Goal: Task Accomplishment & Management: Manage account settings

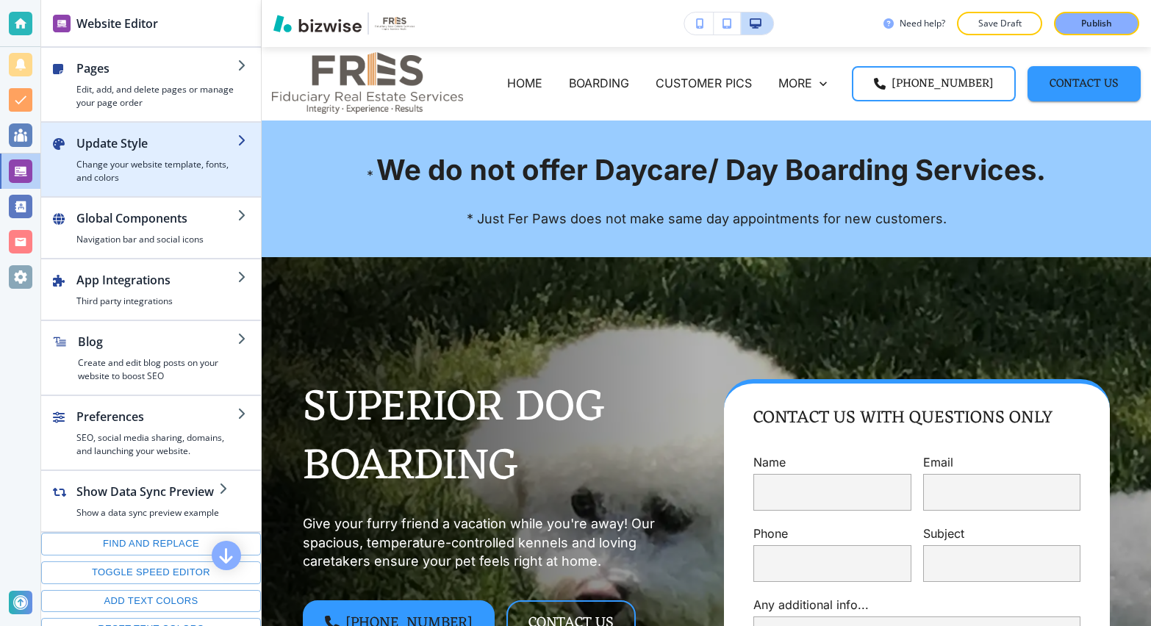
click at [133, 173] on h4 "Change your website template, fonts, and colors" at bounding box center [156, 171] width 161 height 26
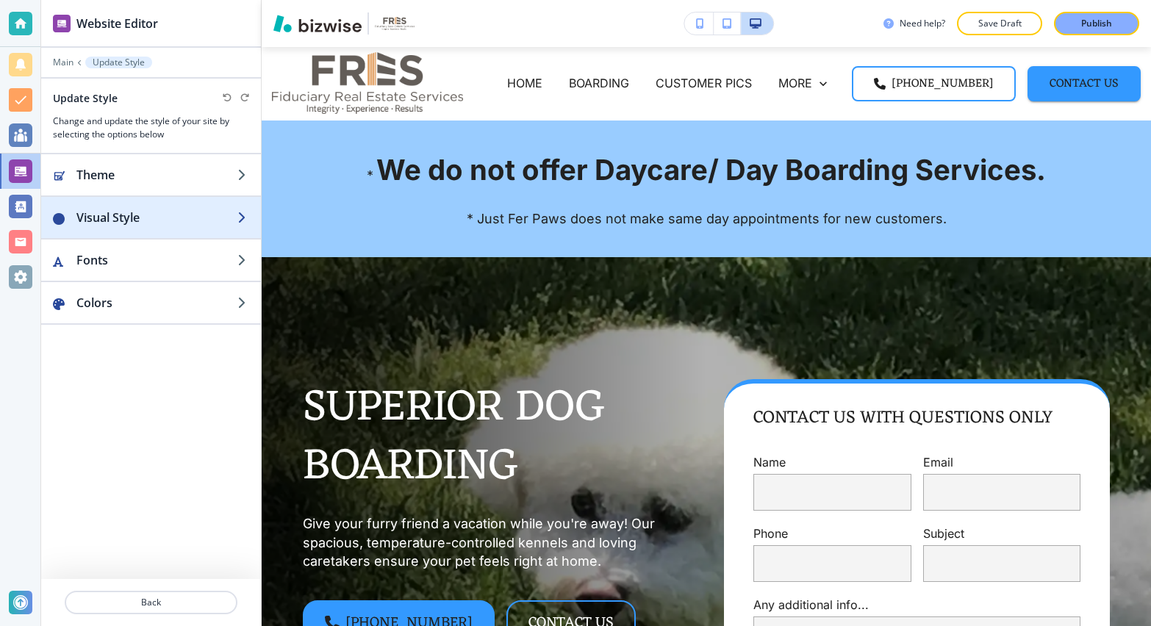
click at [118, 227] on div "button" at bounding box center [151, 232] width 220 height 12
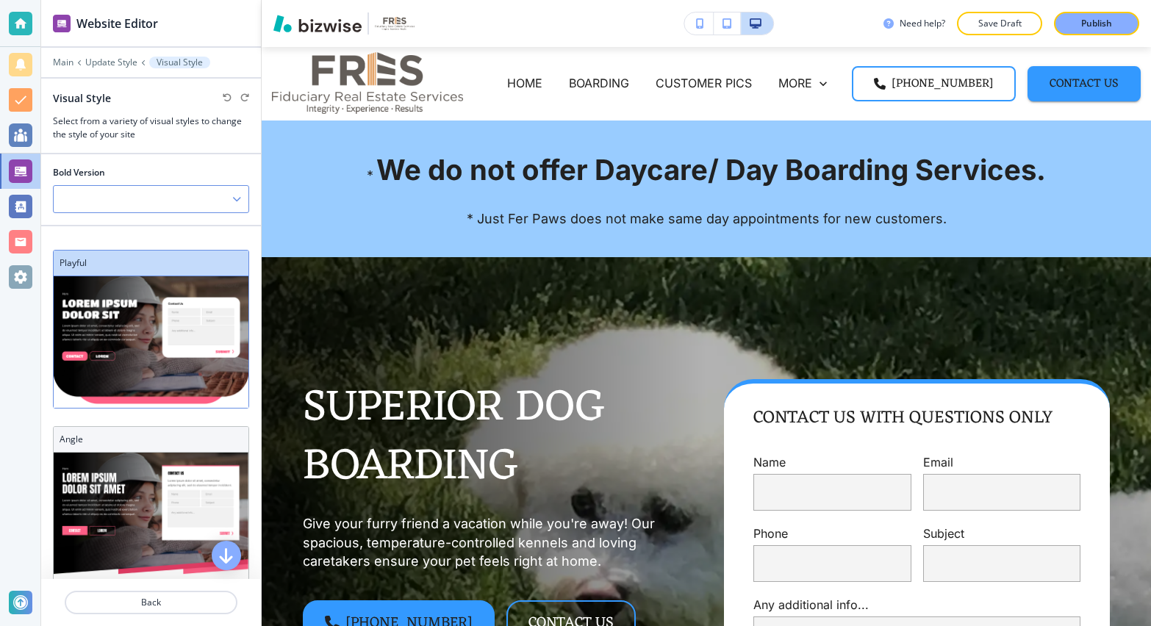
click at [116, 199] on div at bounding box center [151, 199] width 195 height 26
click at [99, 239] on div "V2" at bounding box center [151, 249] width 195 height 25
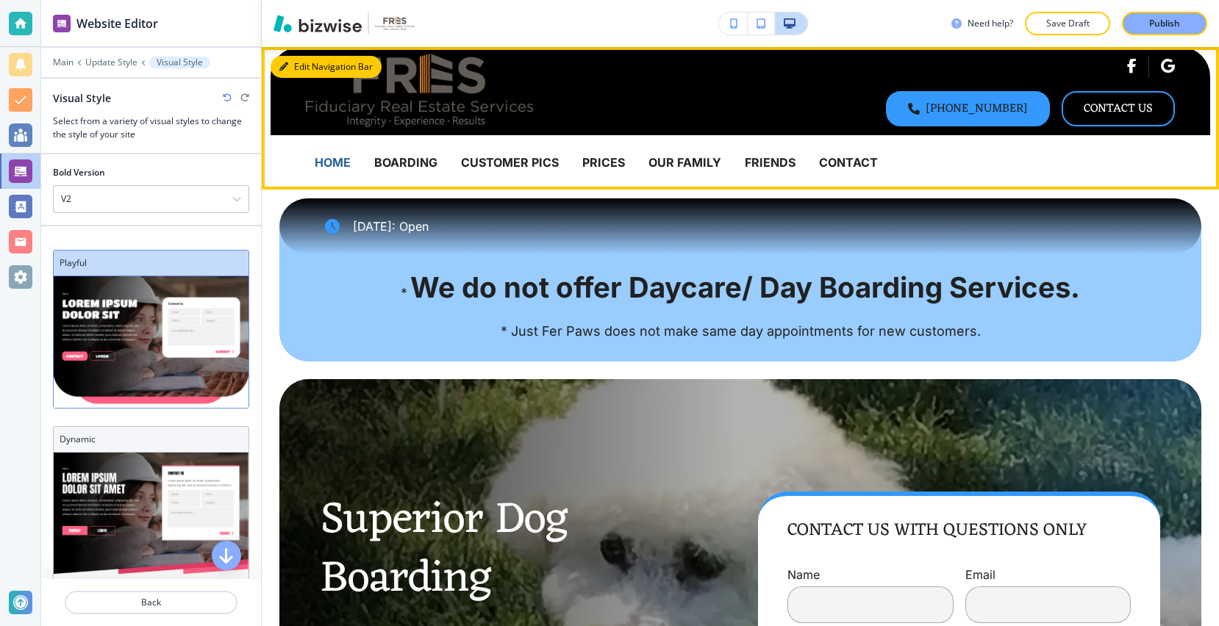
click at [291, 71] on button "Edit Navigation Bar" at bounding box center [326, 67] width 111 height 22
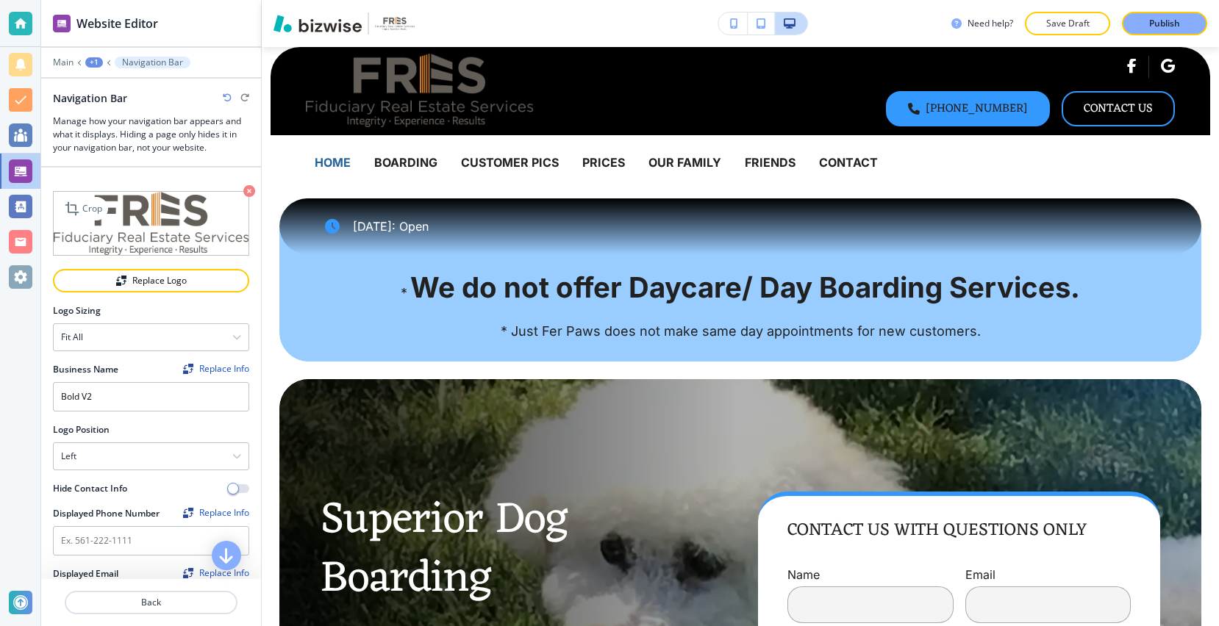
click at [243, 185] on icon "button" at bounding box center [249, 191] width 12 height 12
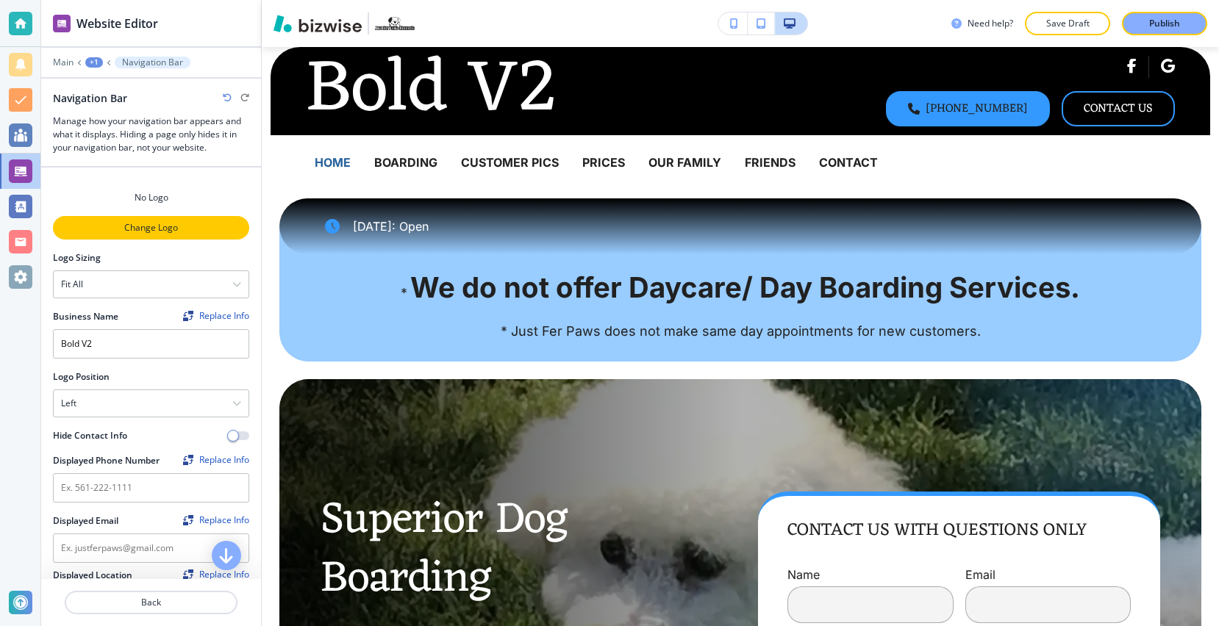
click at [187, 231] on p "Change Logo" at bounding box center [150, 227] width 193 height 13
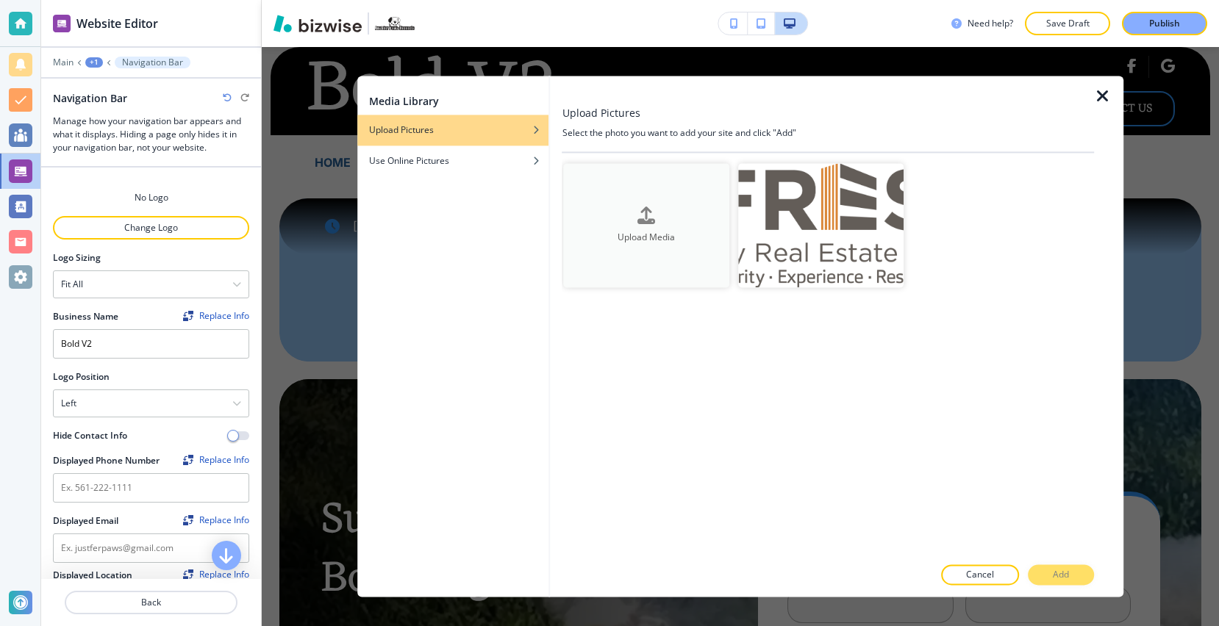
click at [638, 200] on button "Upload Media" at bounding box center [646, 225] width 165 height 124
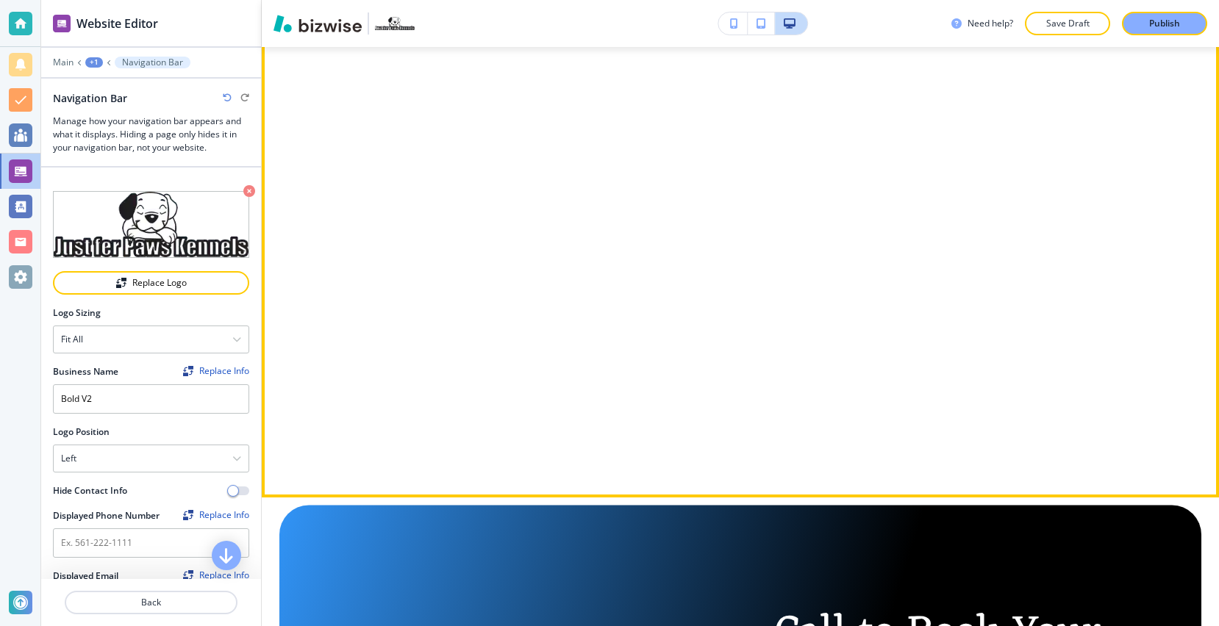
scroll to position [5440, 0]
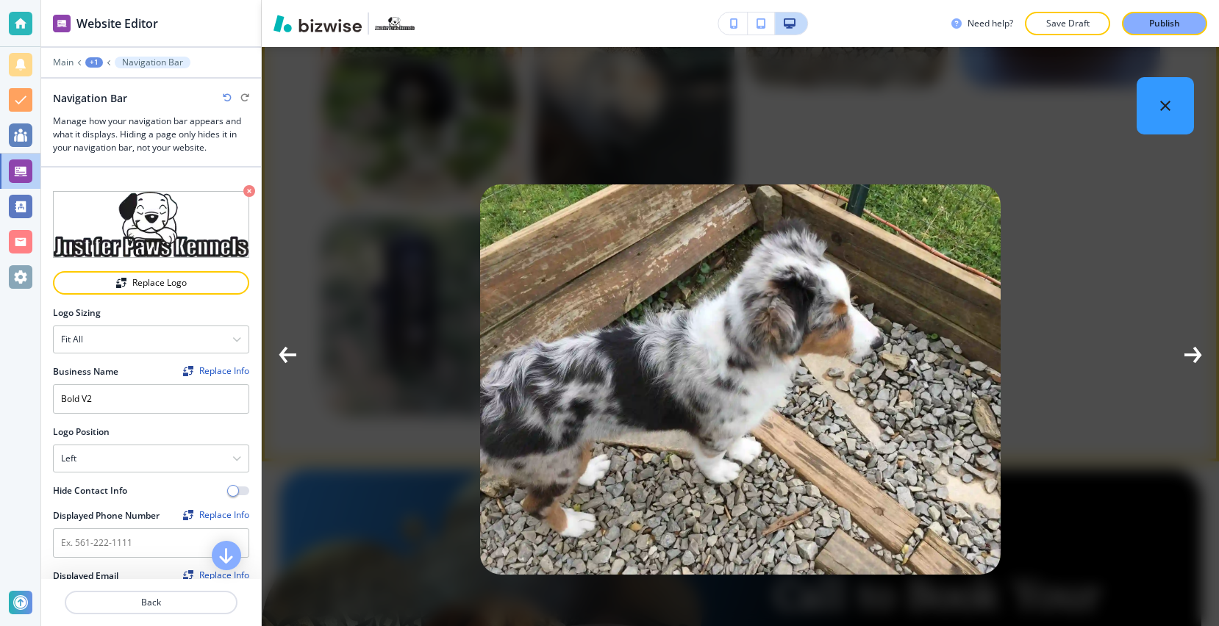
click at [1150, 355] on icon "button" at bounding box center [1191, 355] width 15 height 0
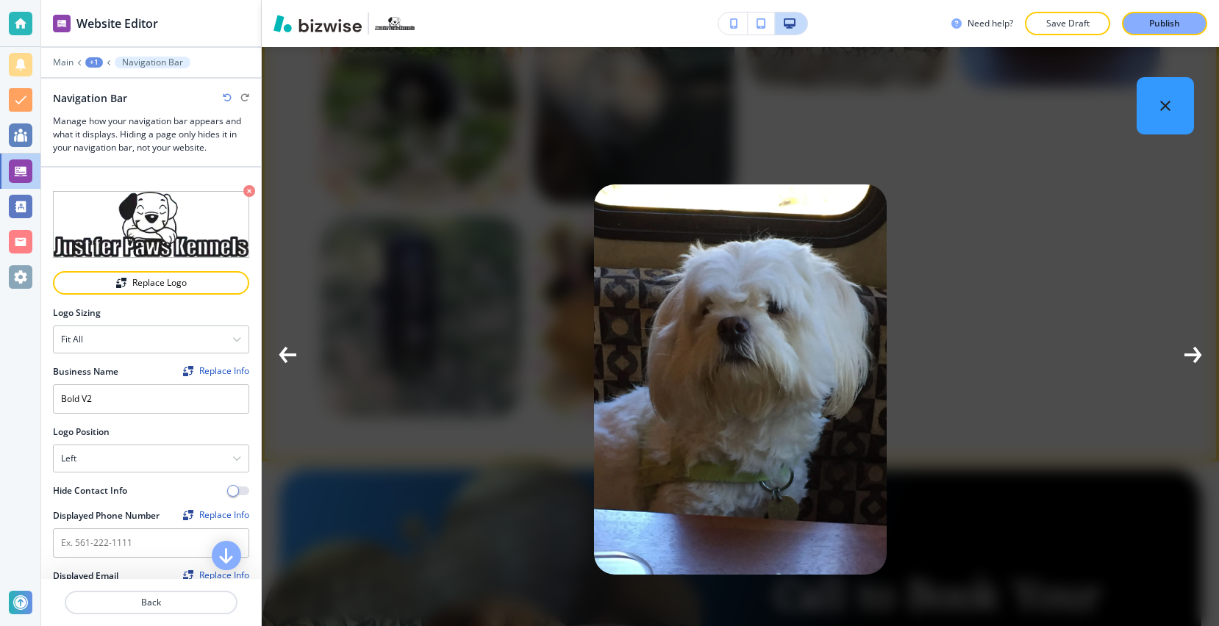
click at [1150, 355] on icon "button" at bounding box center [1191, 355] width 15 height 0
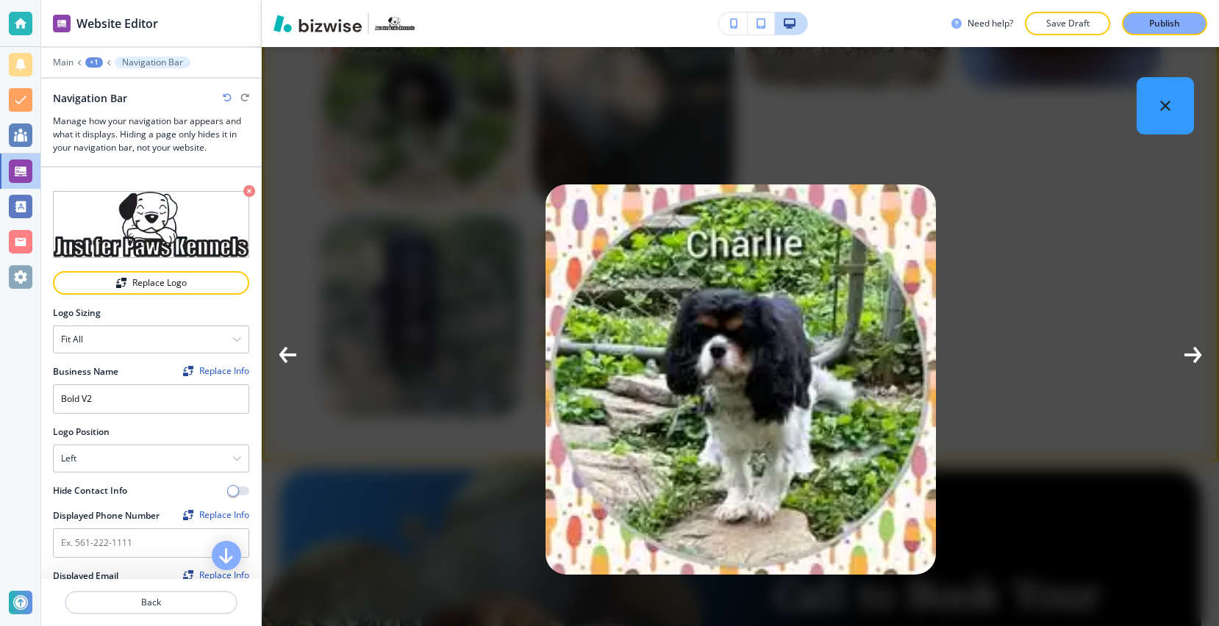
click at [1150, 355] on icon "button" at bounding box center [1191, 355] width 15 height 0
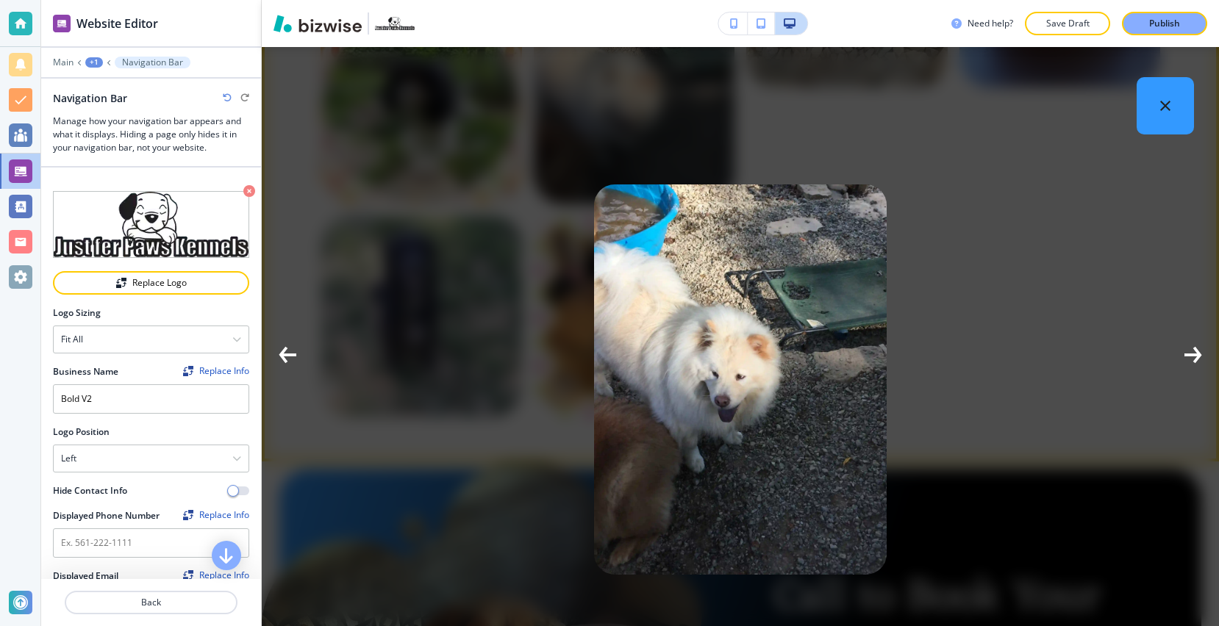
click at [1150, 355] on icon "button" at bounding box center [1191, 355] width 15 height 0
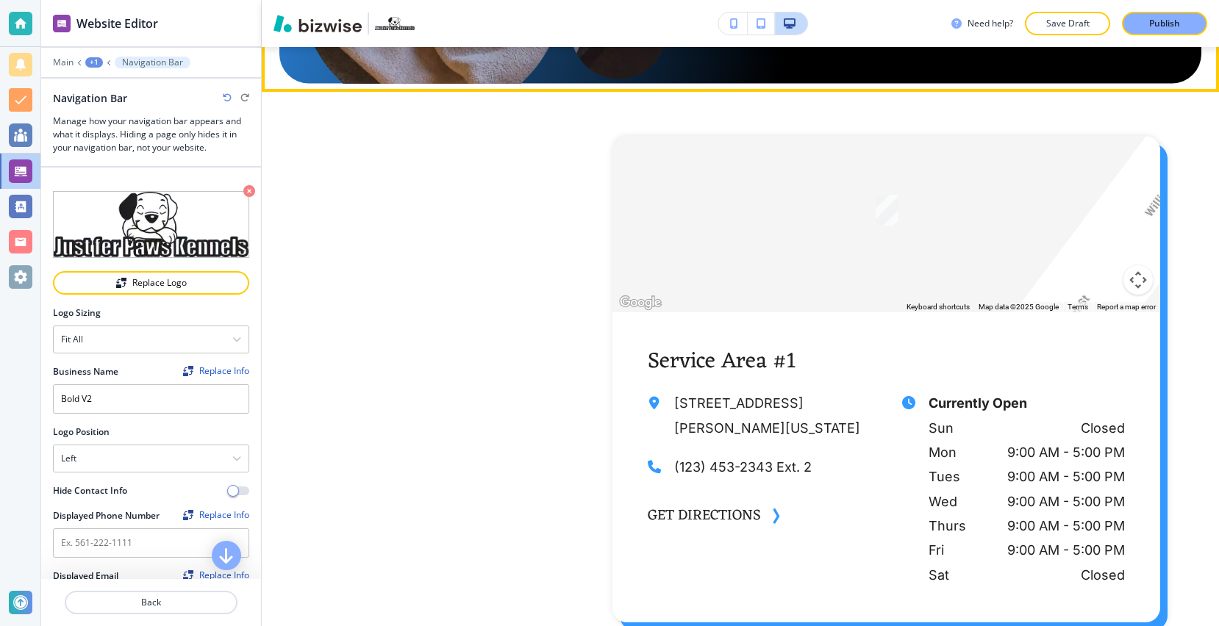
scroll to position [6314, 0]
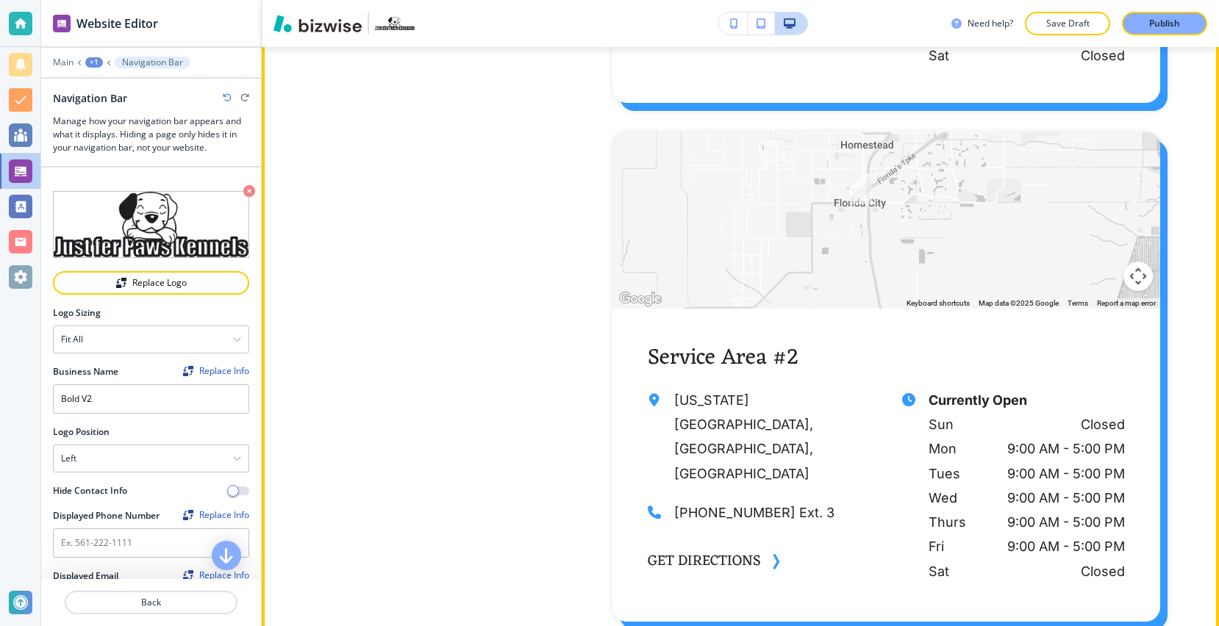
click at [460, 290] on div at bounding box center [449, 119] width 257 height 1006
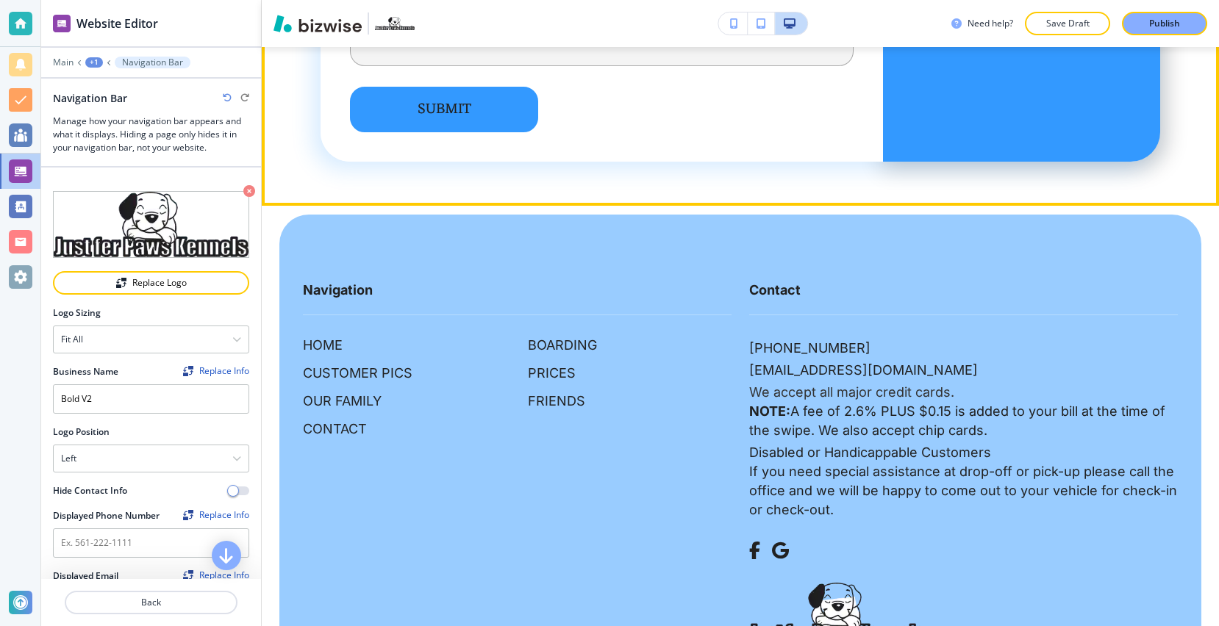
scroll to position [7890, 0]
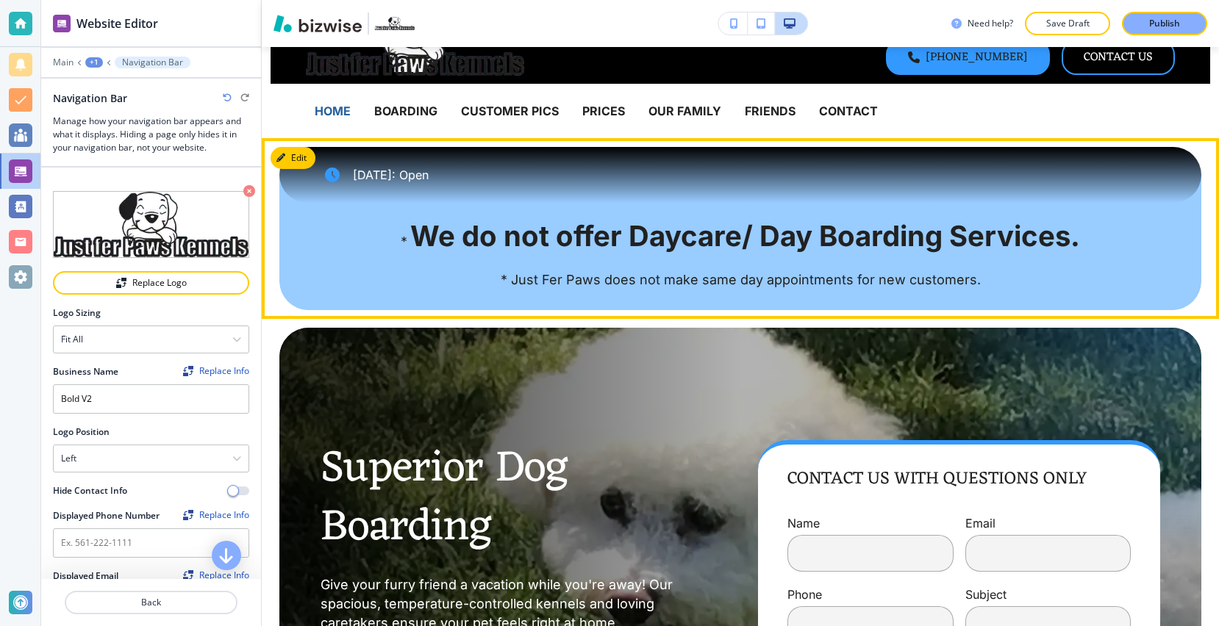
scroll to position [0, 0]
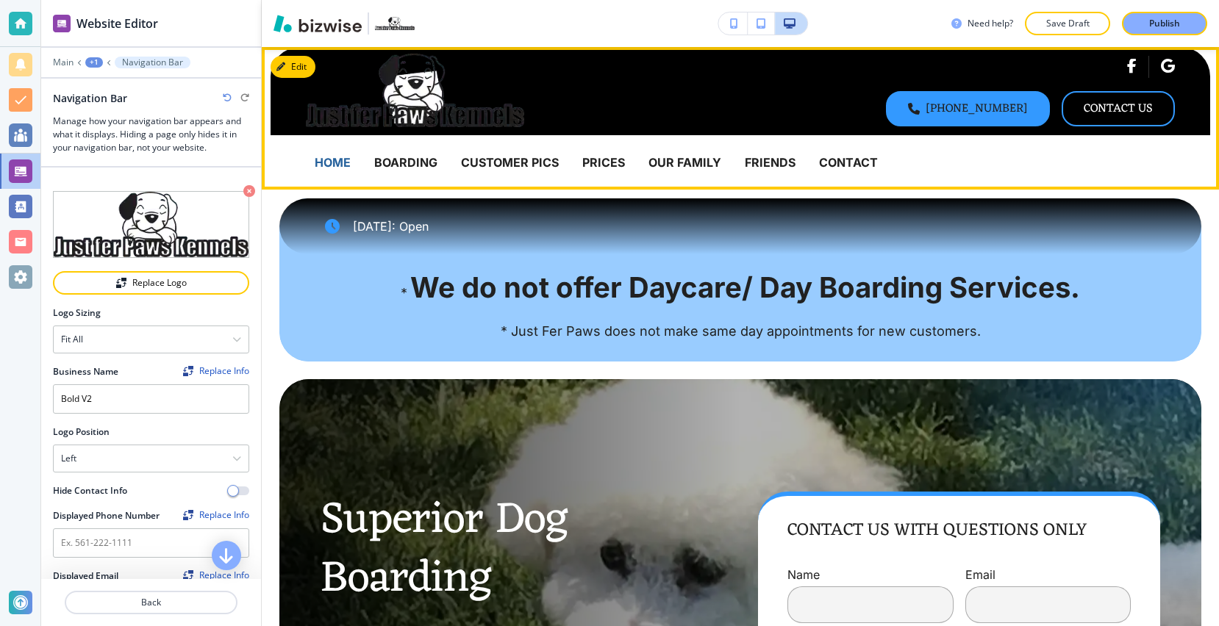
click at [402, 157] on p "BOARDING" at bounding box center [405, 162] width 63 height 19
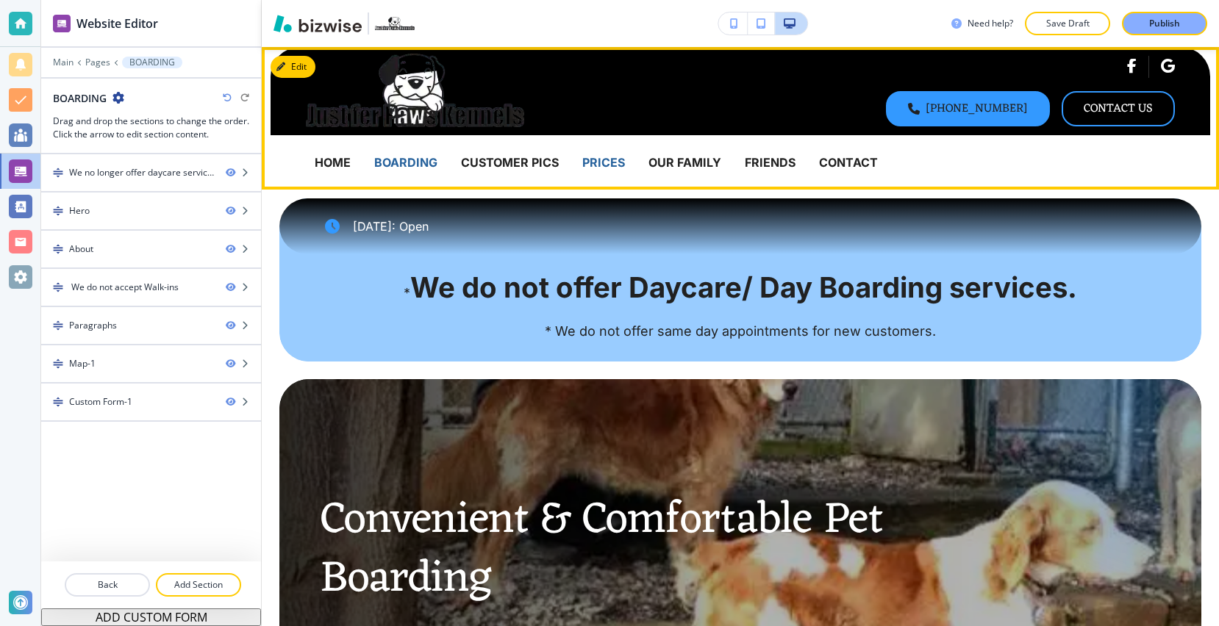
click at [603, 162] on p "PRICES" at bounding box center [603, 162] width 43 height 19
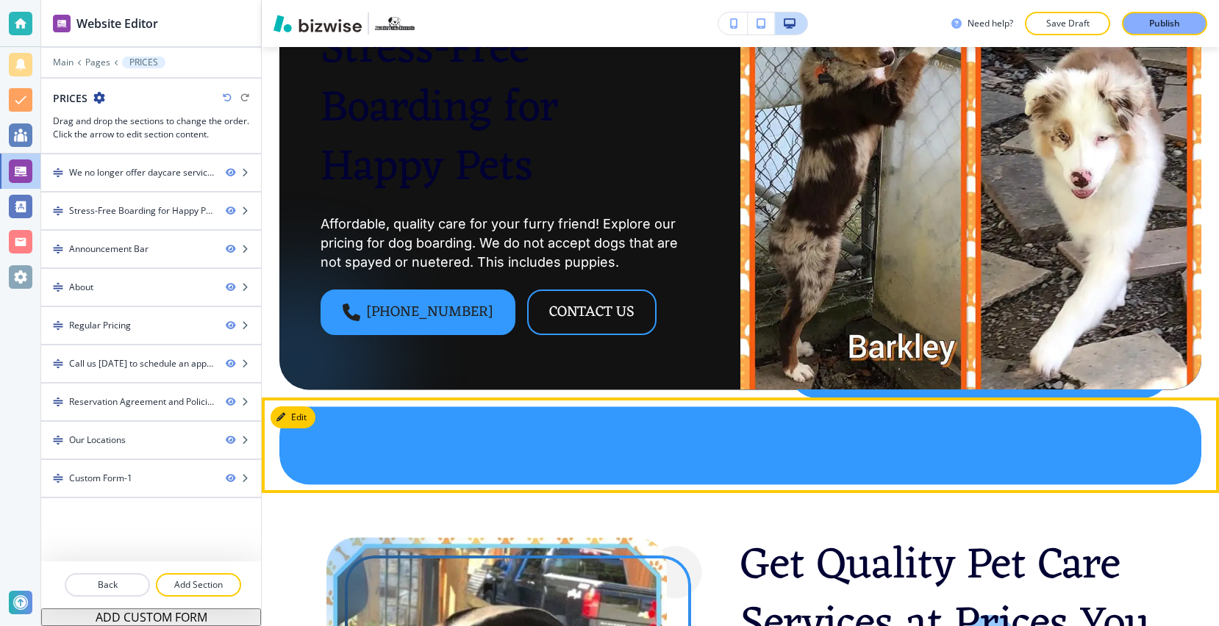
scroll to position [280, 0]
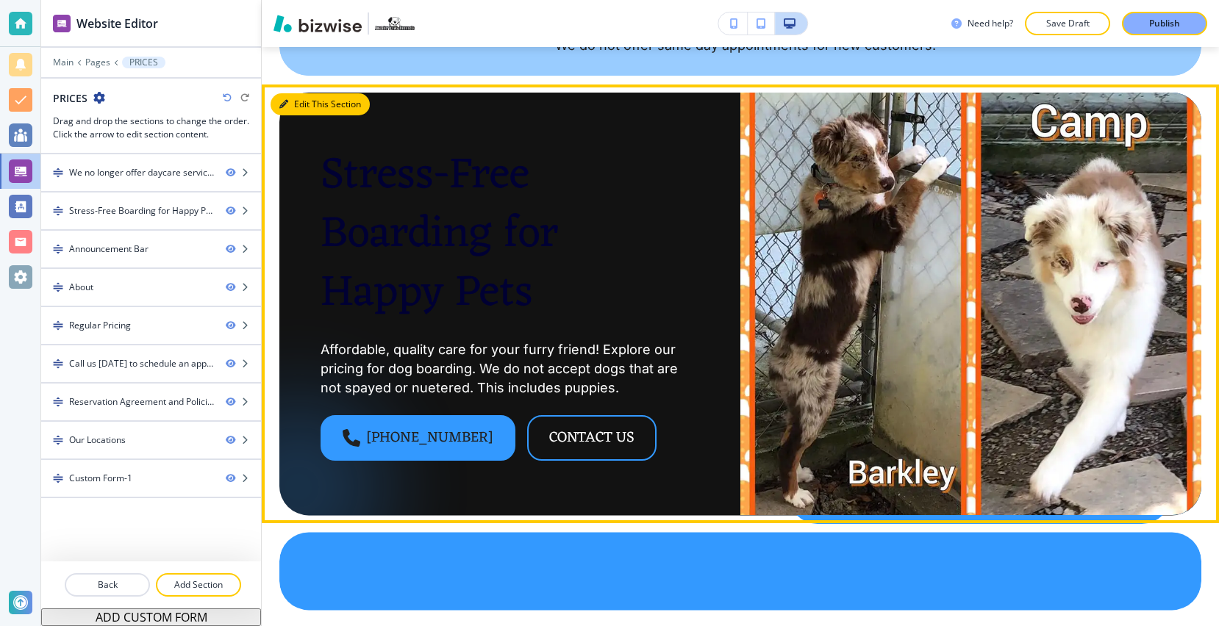
click at [306, 102] on button "Edit This Section" at bounding box center [320, 104] width 99 height 22
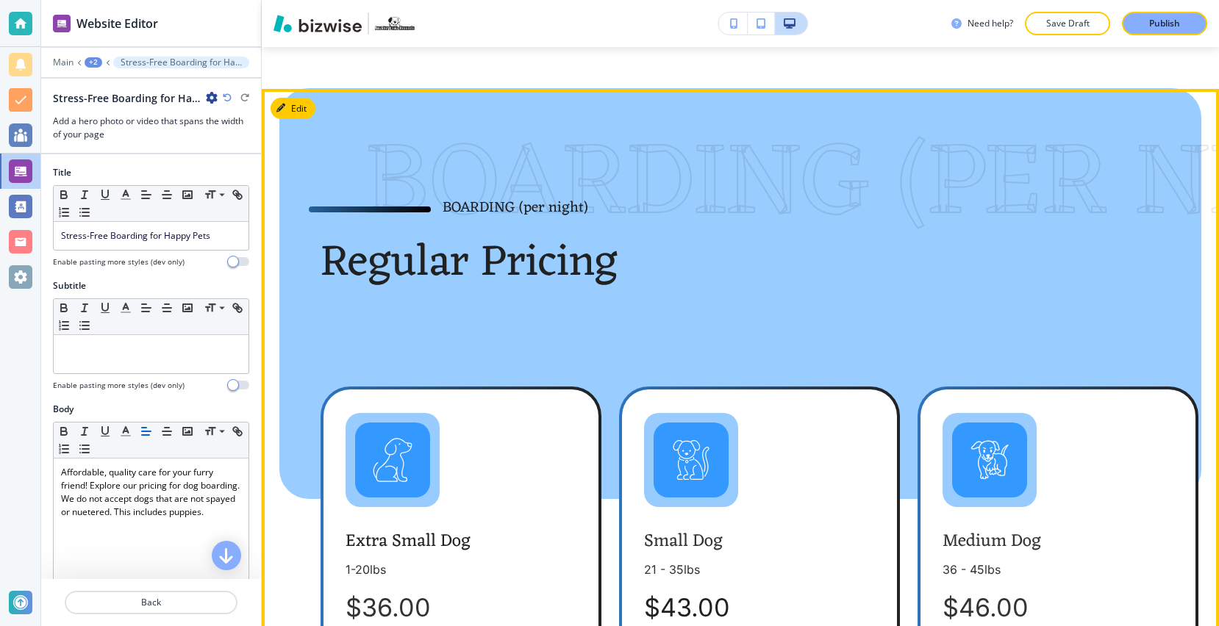
scroll to position [1344, 0]
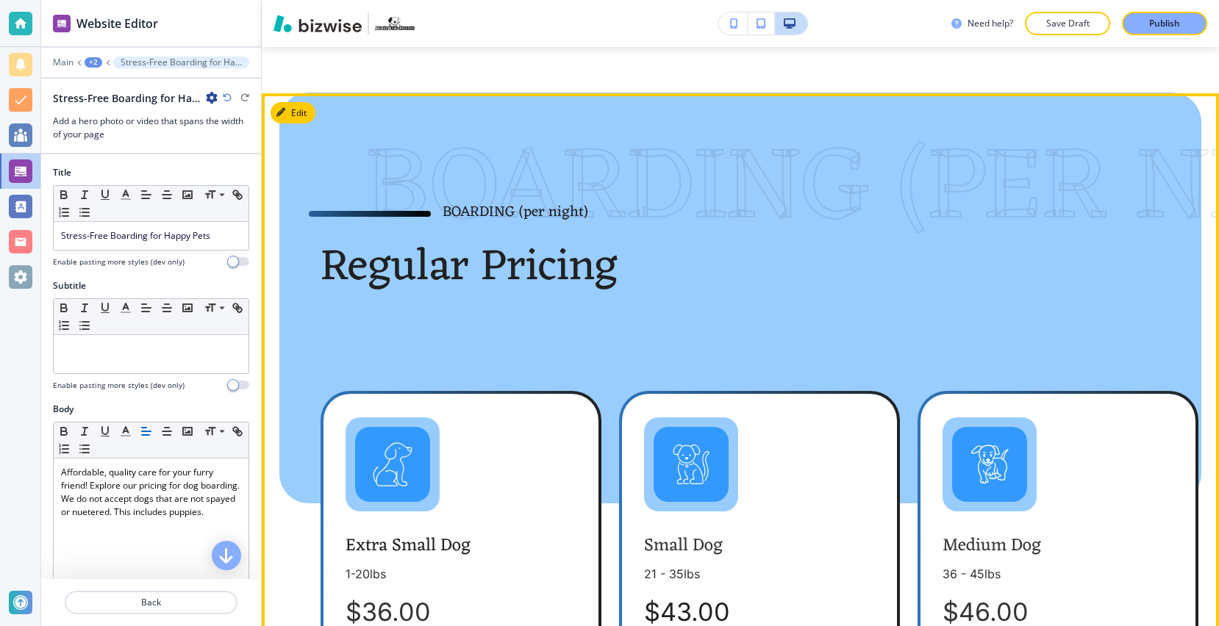
drag, startPoint x: 740, startPoint y: 103, endPoint x: 795, endPoint y: 113, distance: 56.8
click at [795, 123] on p "BOARDING (per night)" at bounding box center [658, 191] width 586 height 137
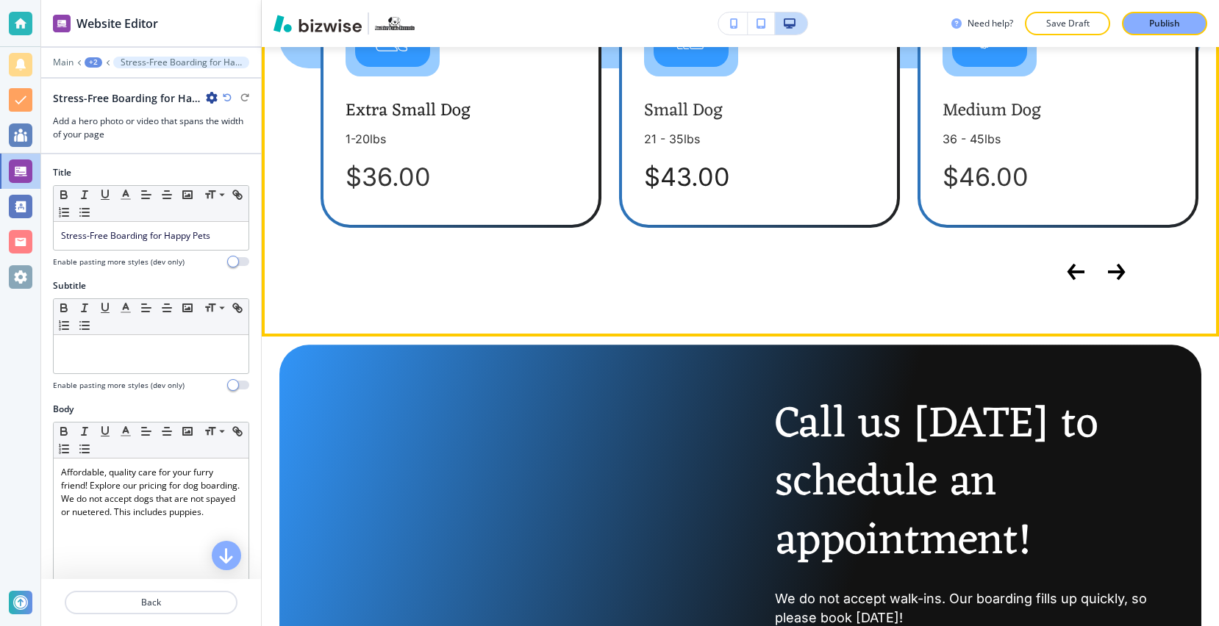
scroll to position [1780, 0]
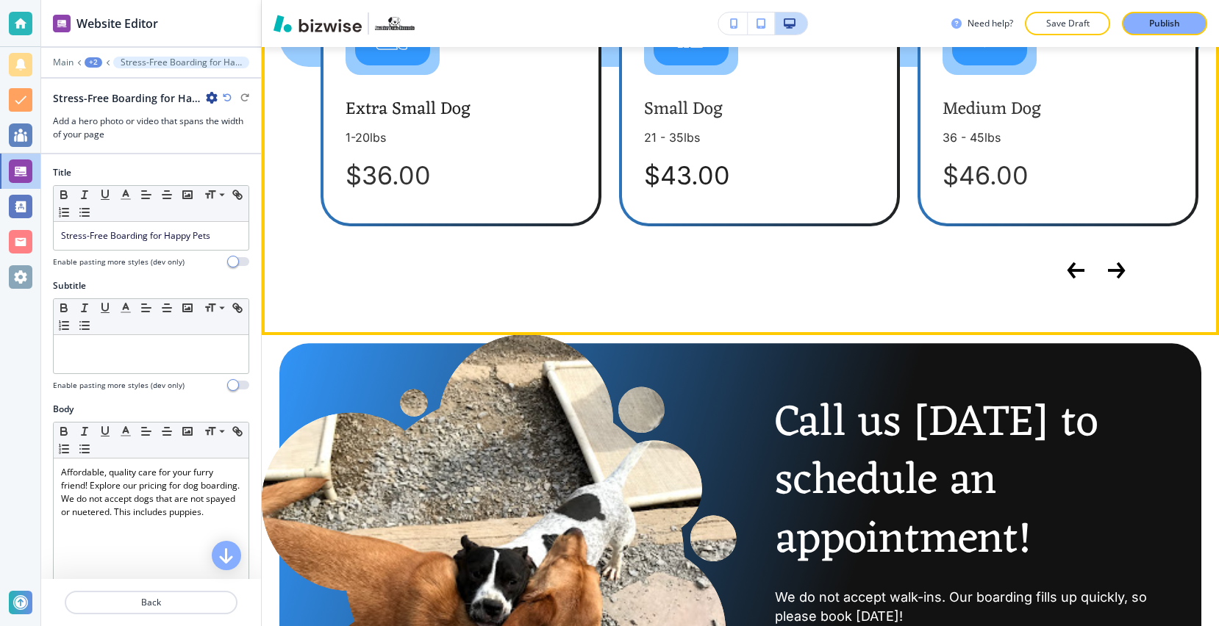
click at [1126, 256] on button "Next Slide" at bounding box center [1116, 270] width 29 height 29
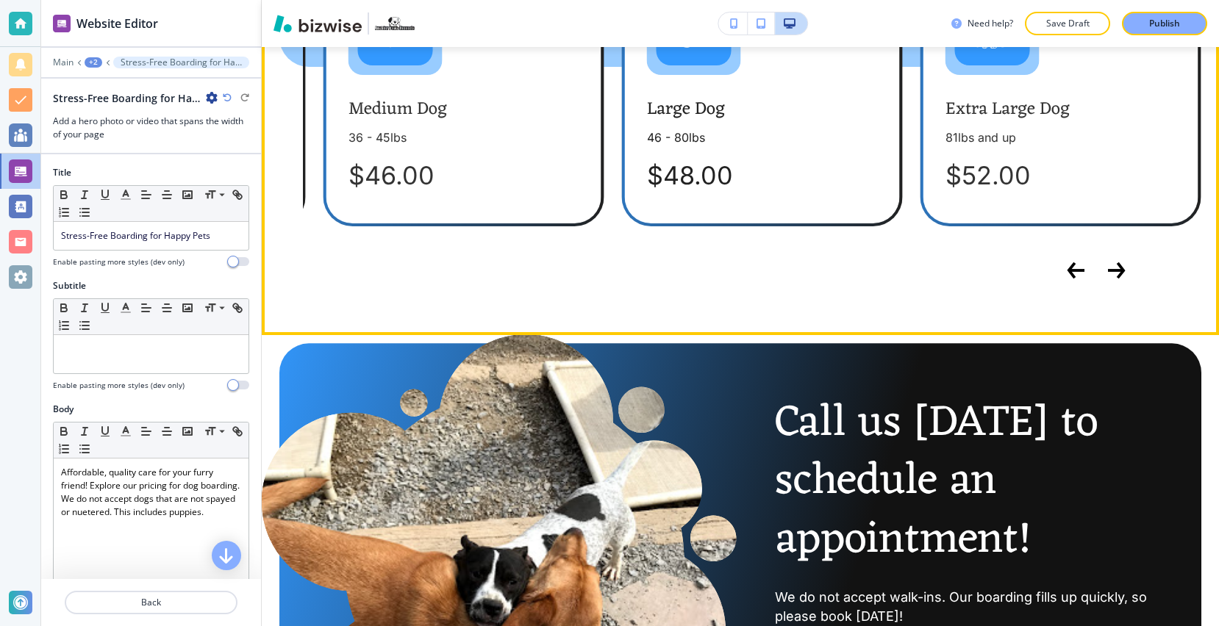
click at [1126, 256] on button "Next Slide" at bounding box center [1116, 270] width 29 height 29
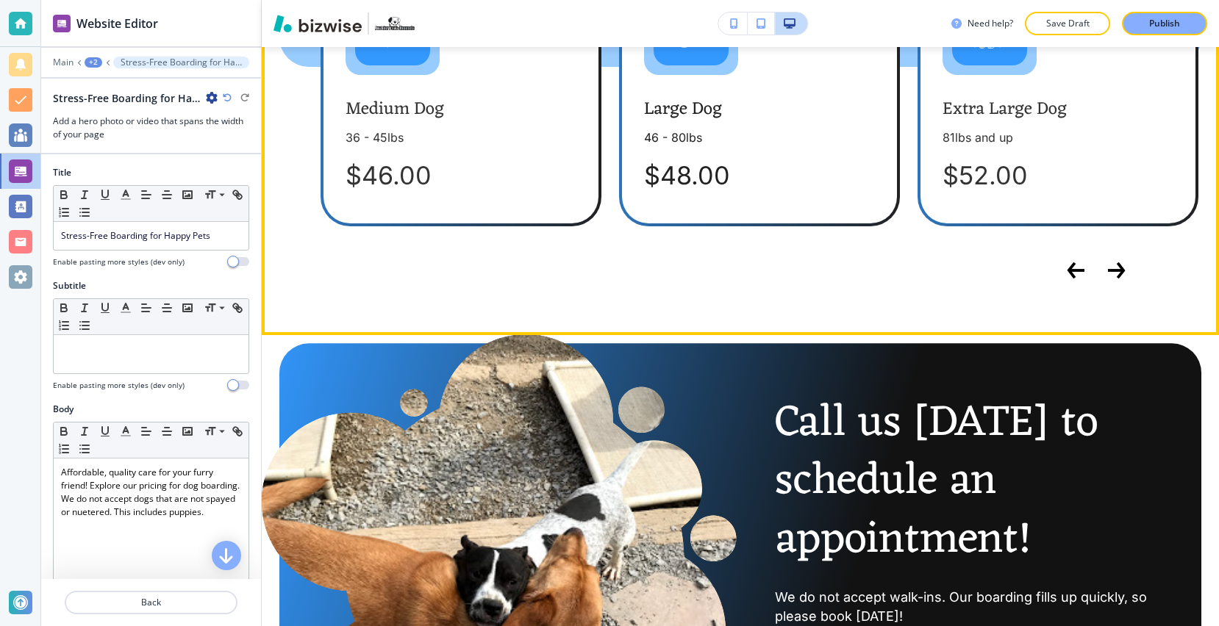
click at [1126, 256] on button "Next Slide" at bounding box center [1116, 270] width 29 height 29
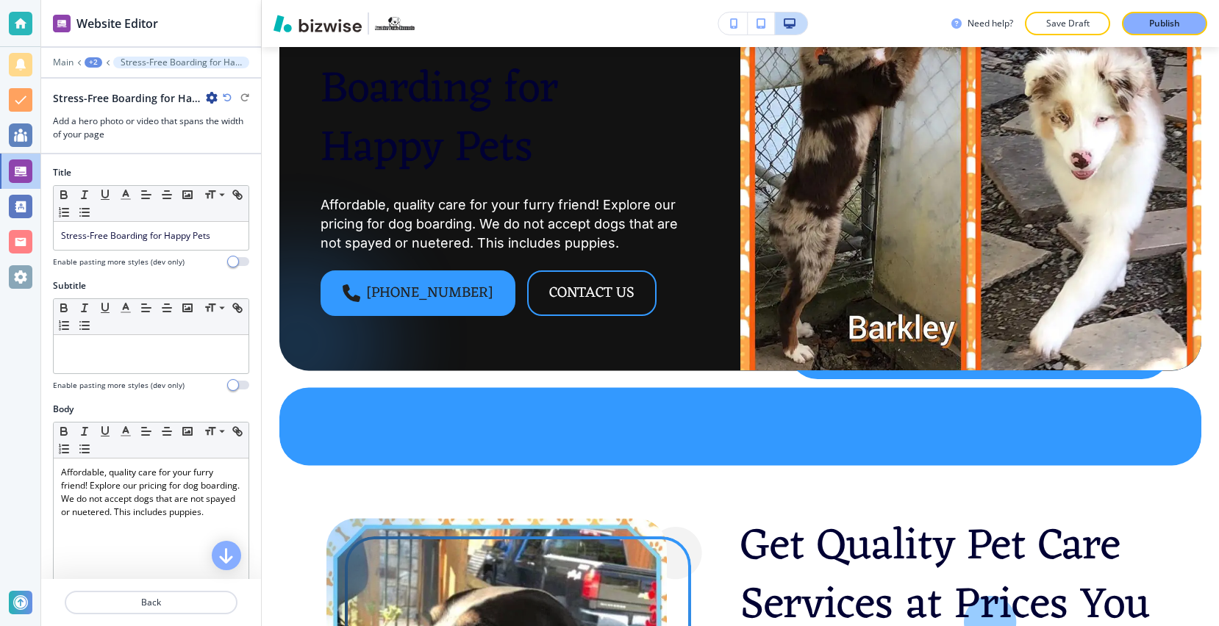
scroll to position [0, 0]
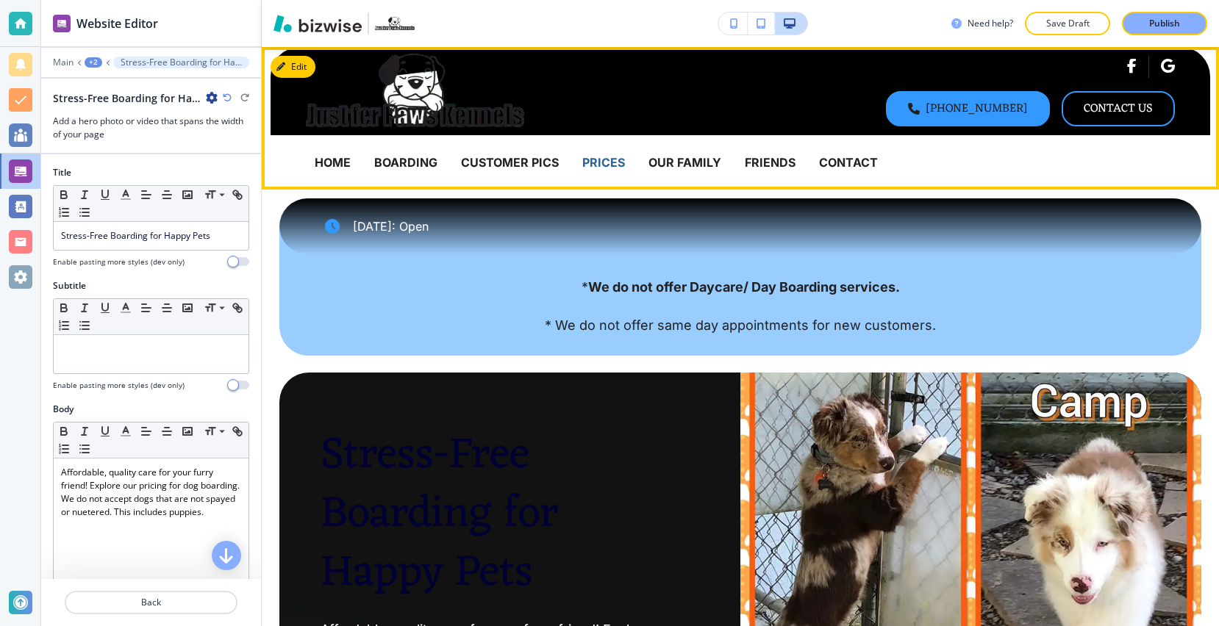
click at [842, 173] on div "CONTACT" at bounding box center [860, 162] width 82 height 54
click at [847, 163] on p "CONTACT" at bounding box center [848, 162] width 59 height 19
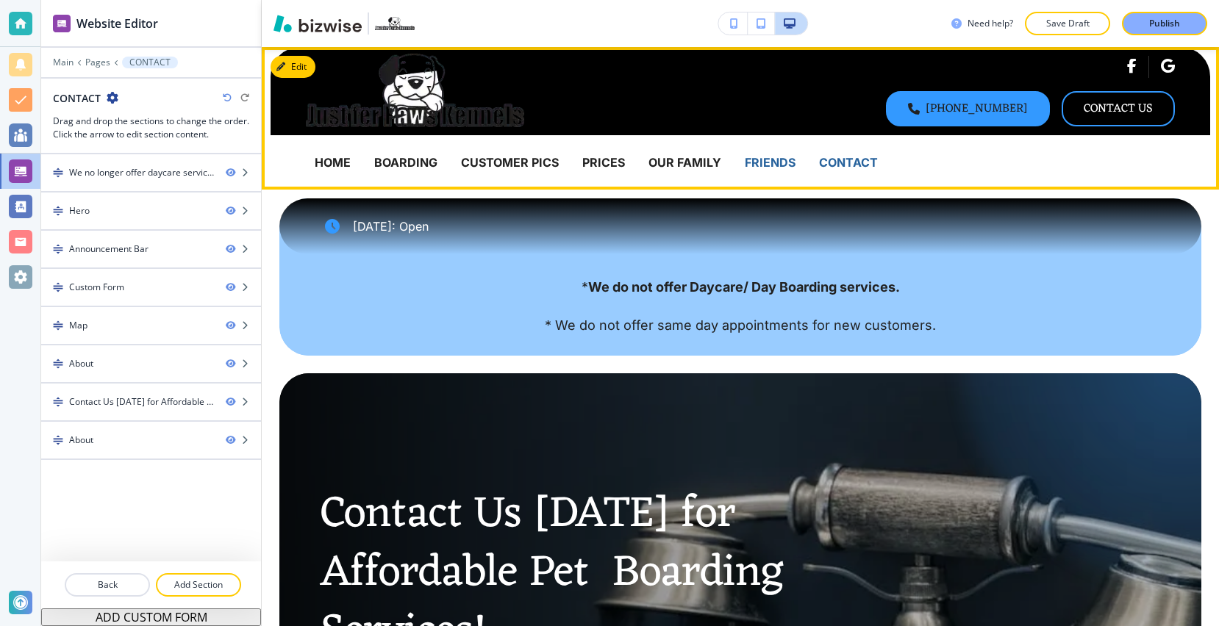
click at [772, 157] on p "FRIENDS" at bounding box center [770, 162] width 51 height 19
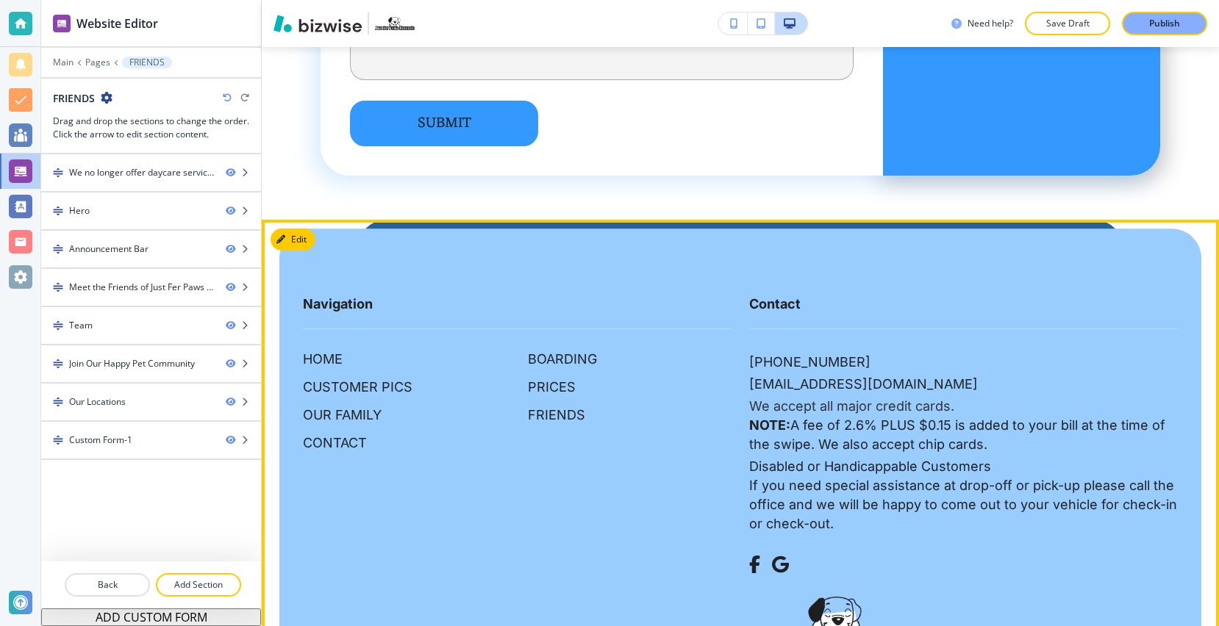
scroll to position [5094, 0]
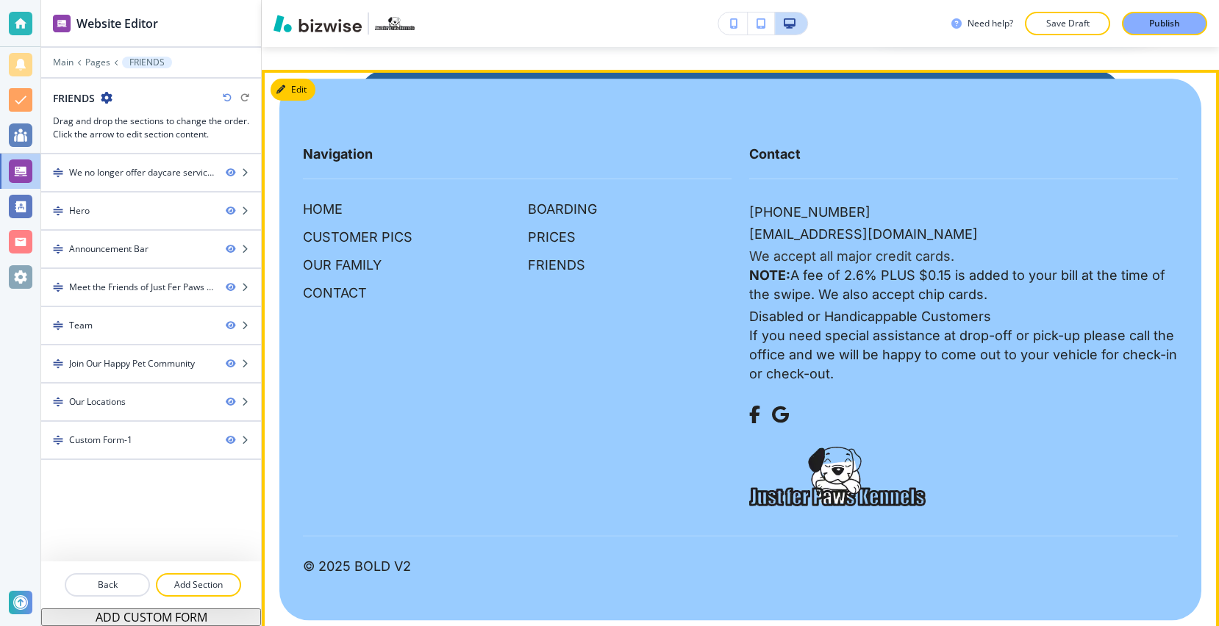
click at [778, 318] on p "Disabled or Handicappable Customers" at bounding box center [963, 316] width 429 height 19
click at [774, 331] on p "If you need special assistance at drop-off or pick-up please call the office an…" at bounding box center [963, 354] width 429 height 57
click at [749, 334] on p "If you need special assistance at drop-off or pick-up please call the office an…" at bounding box center [963, 354] width 429 height 57
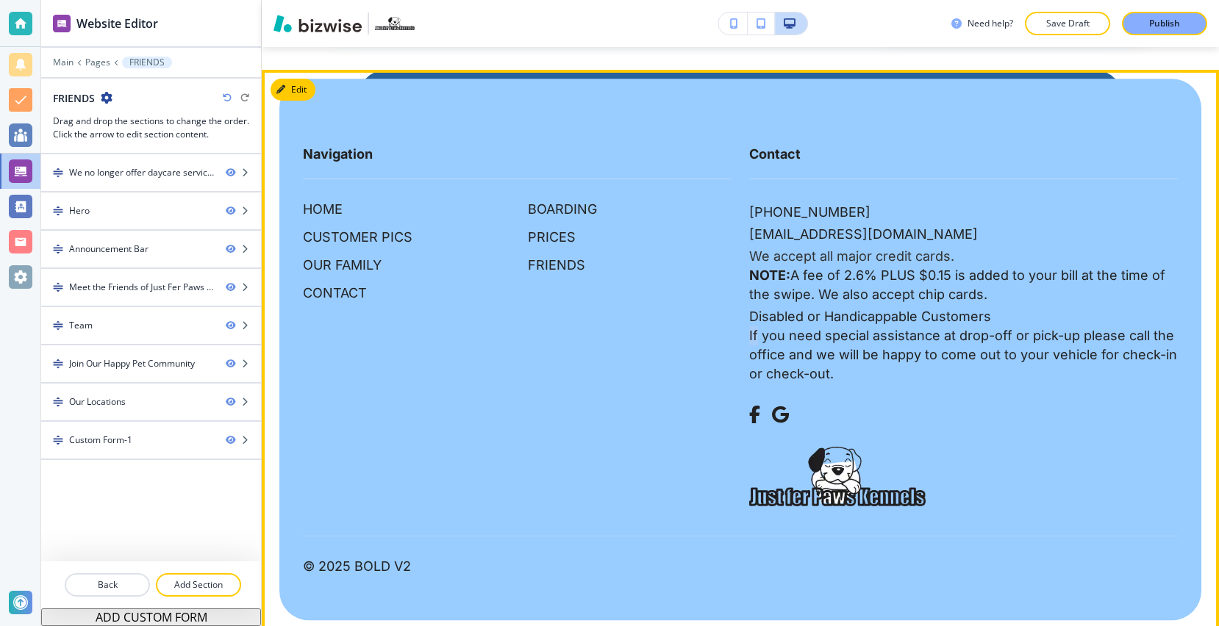
click at [749, 334] on p "If you need special assistance at drop-off or pick-up please call the office an…" at bounding box center [963, 354] width 429 height 57
click at [749, 348] on p "If you need special assistance at drop-off or pick-up please call the office an…" at bounding box center [963, 354] width 429 height 57
click at [749, 371] on p "If you need special assistance at drop-off or pick-up please call the office an…" at bounding box center [963, 354] width 429 height 57
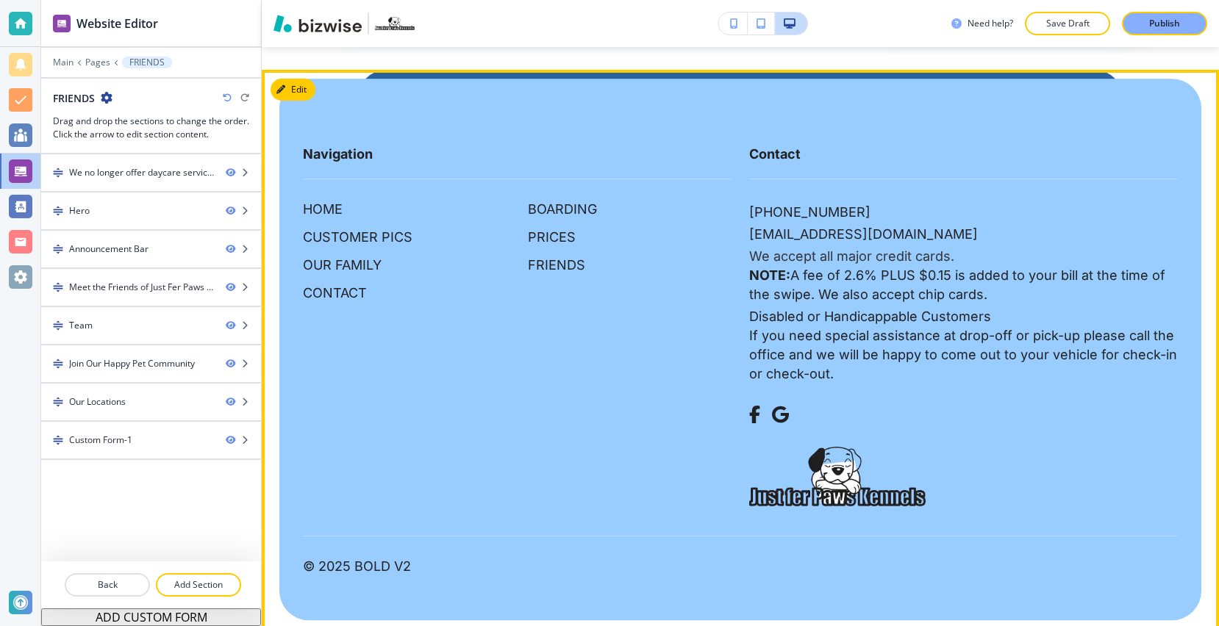
click at [750, 358] on p "If you need special assistance at drop-off or pick-up please call the office an…" at bounding box center [963, 354] width 429 height 57
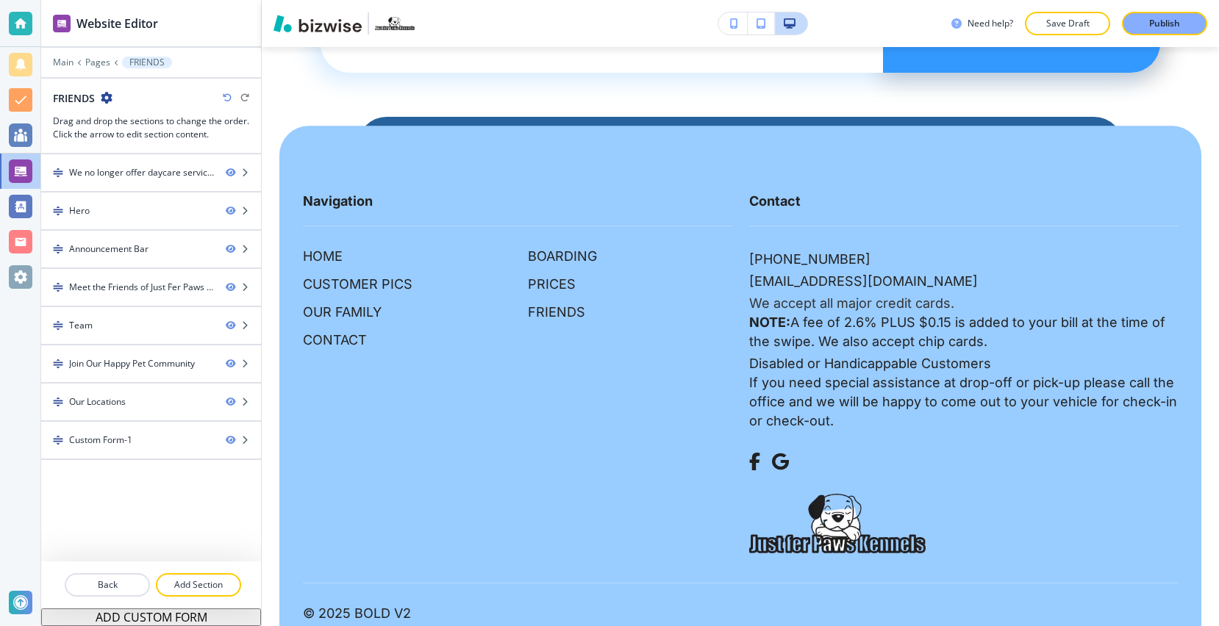
scroll to position [5047, 0]
